Goal: Check status: Check status

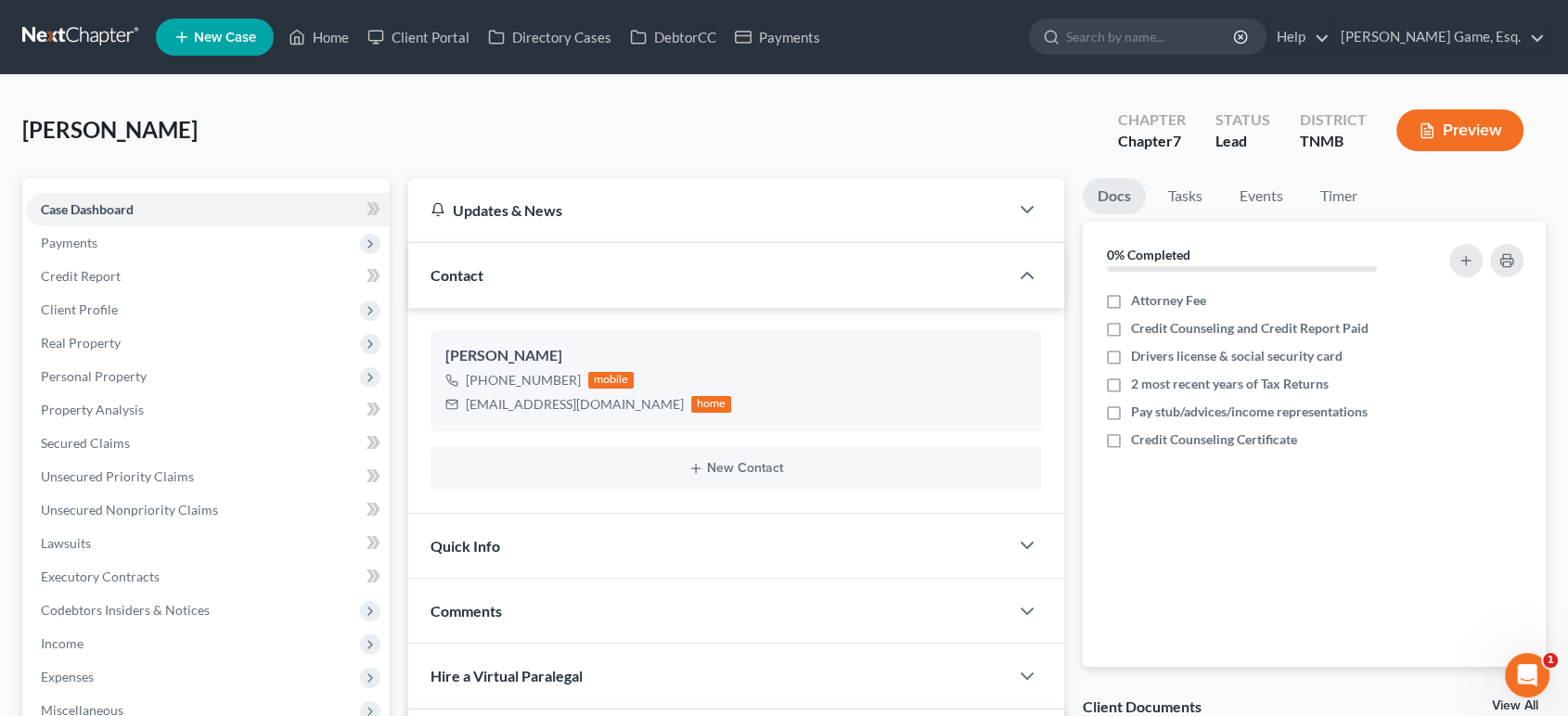
scroll to position [779, 0]
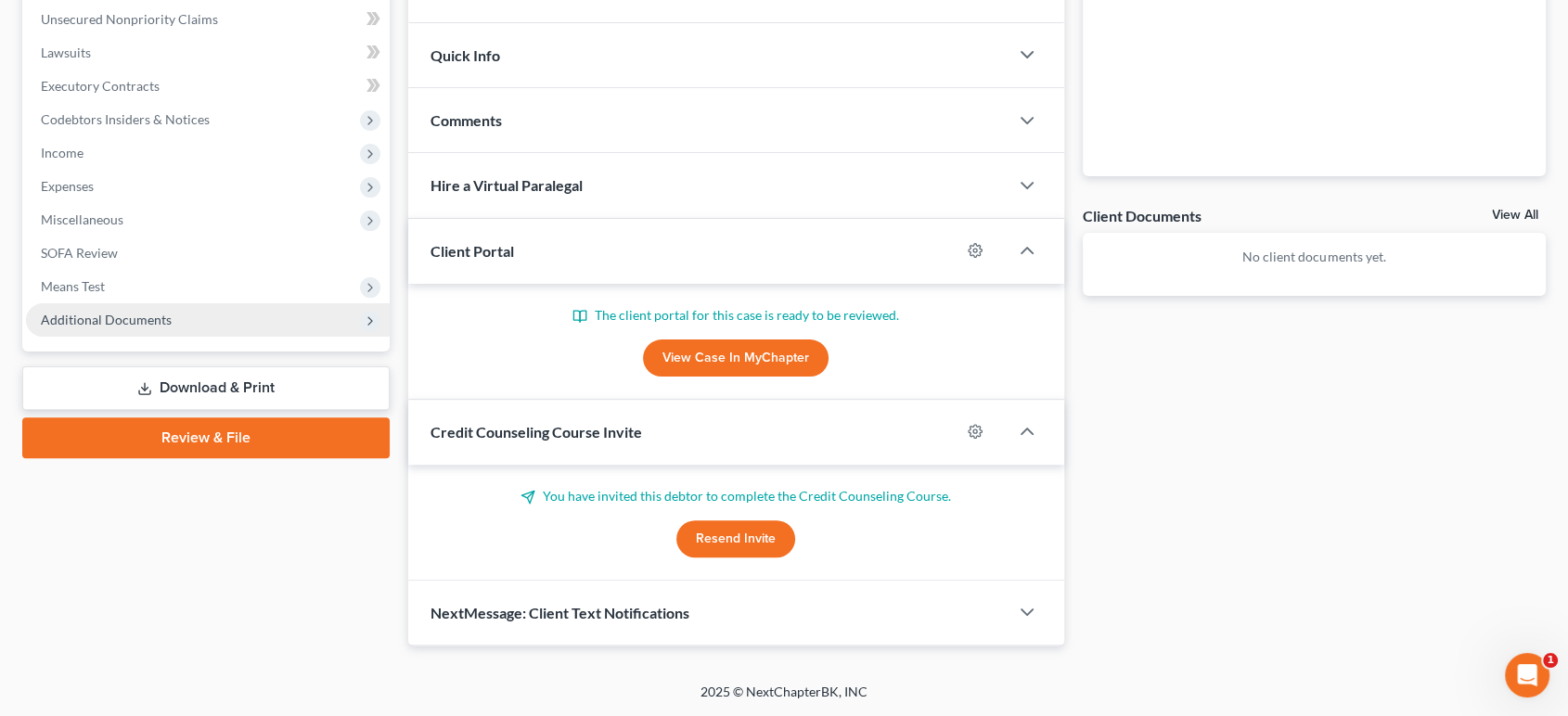
click at [227, 304] on span "Additional Documents" at bounding box center [208, 321] width 364 height 34
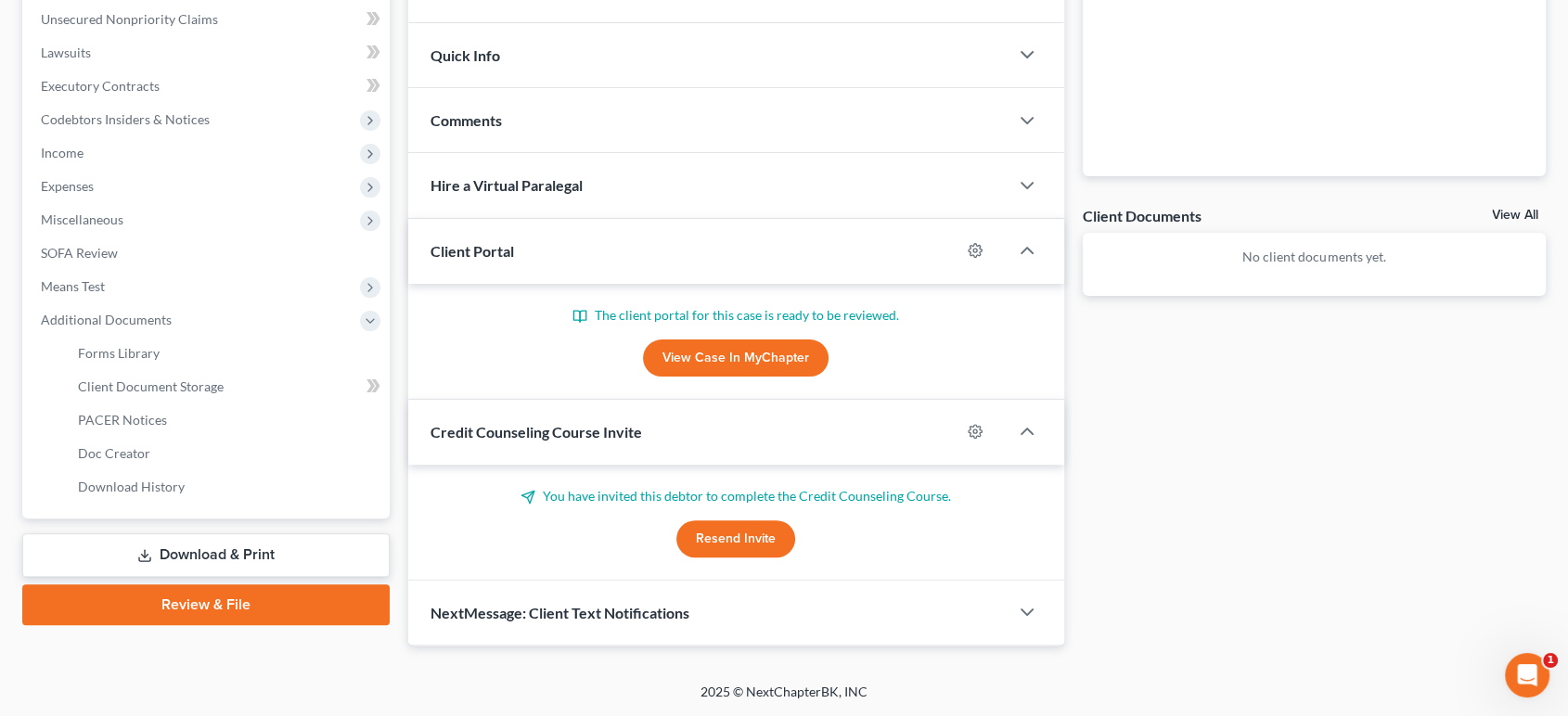
click at [775, 340] on link "View Case in MyChapter" at bounding box center [735, 358] width 185 height 37
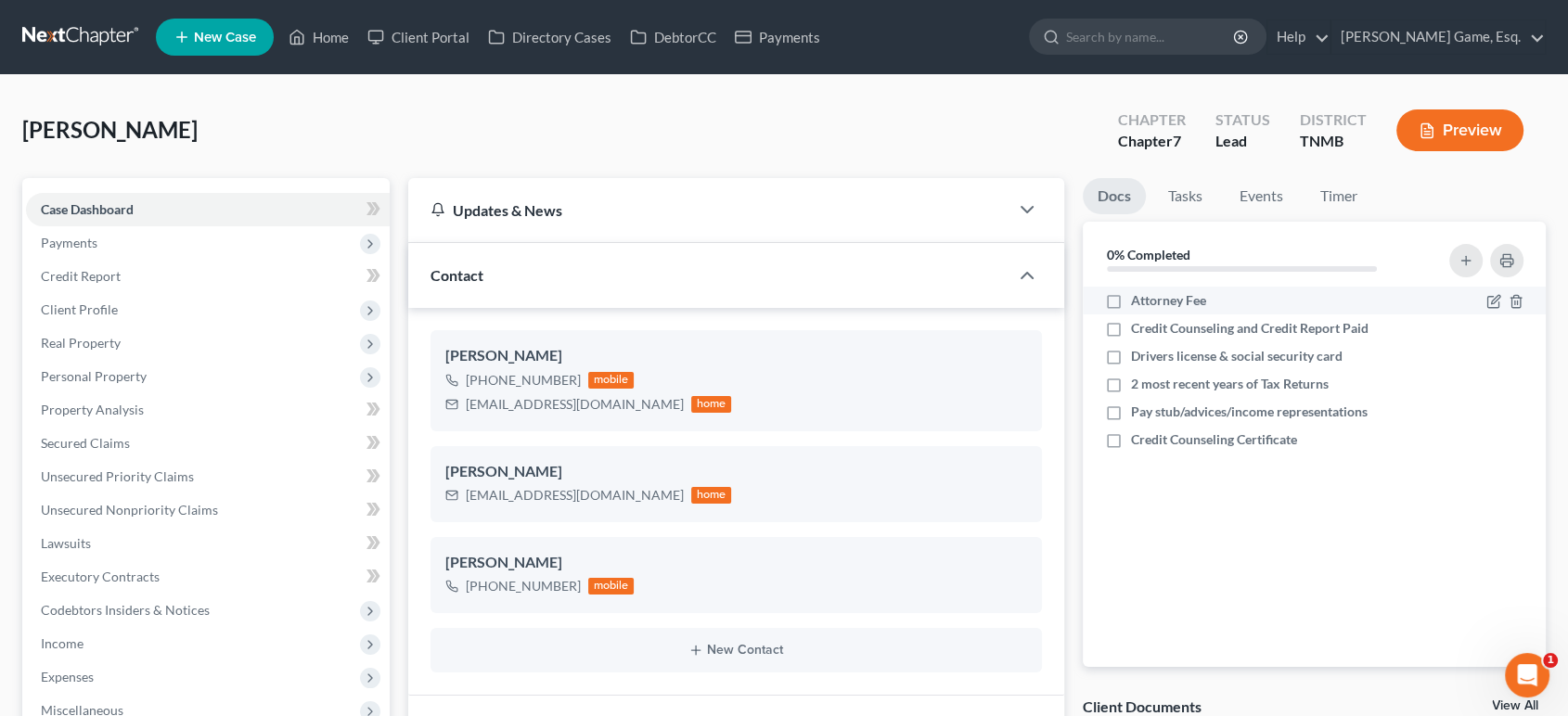
click at [1131, 310] on label "Attorney Fee" at bounding box center [1168, 301] width 75 height 19
click at [1138, 304] on input "Attorney Fee" at bounding box center [1144, 297] width 12 height 12
checkbox input "true"
click at [1131, 338] on label "Credit Counseling and Credit Report Paid" at bounding box center [1249, 328] width 237 height 19
click at [1138, 331] on input "Credit Counseling and Credit Report Paid" at bounding box center [1144, 325] width 12 height 12
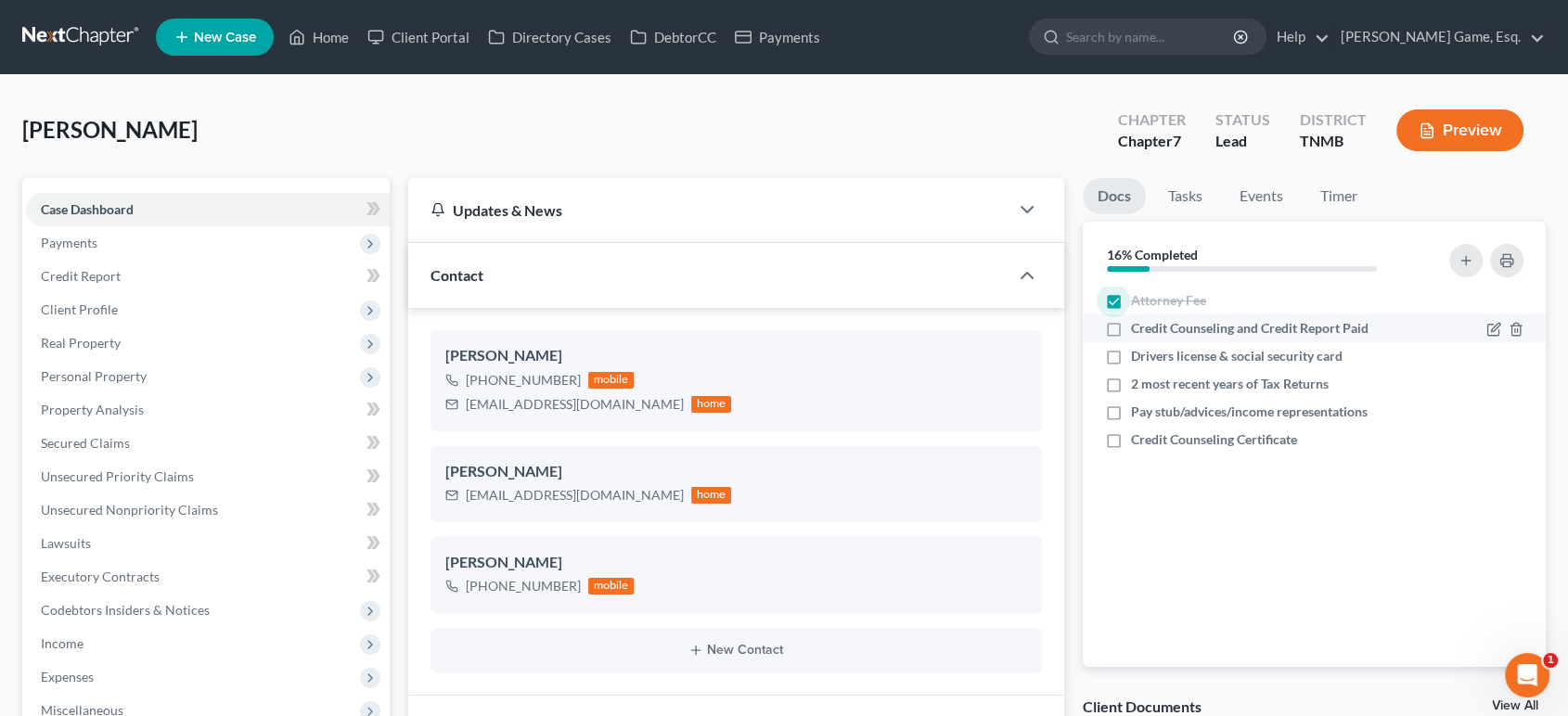
checkbox input "true"
